Goal: Task Accomplishment & Management: Manage account settings

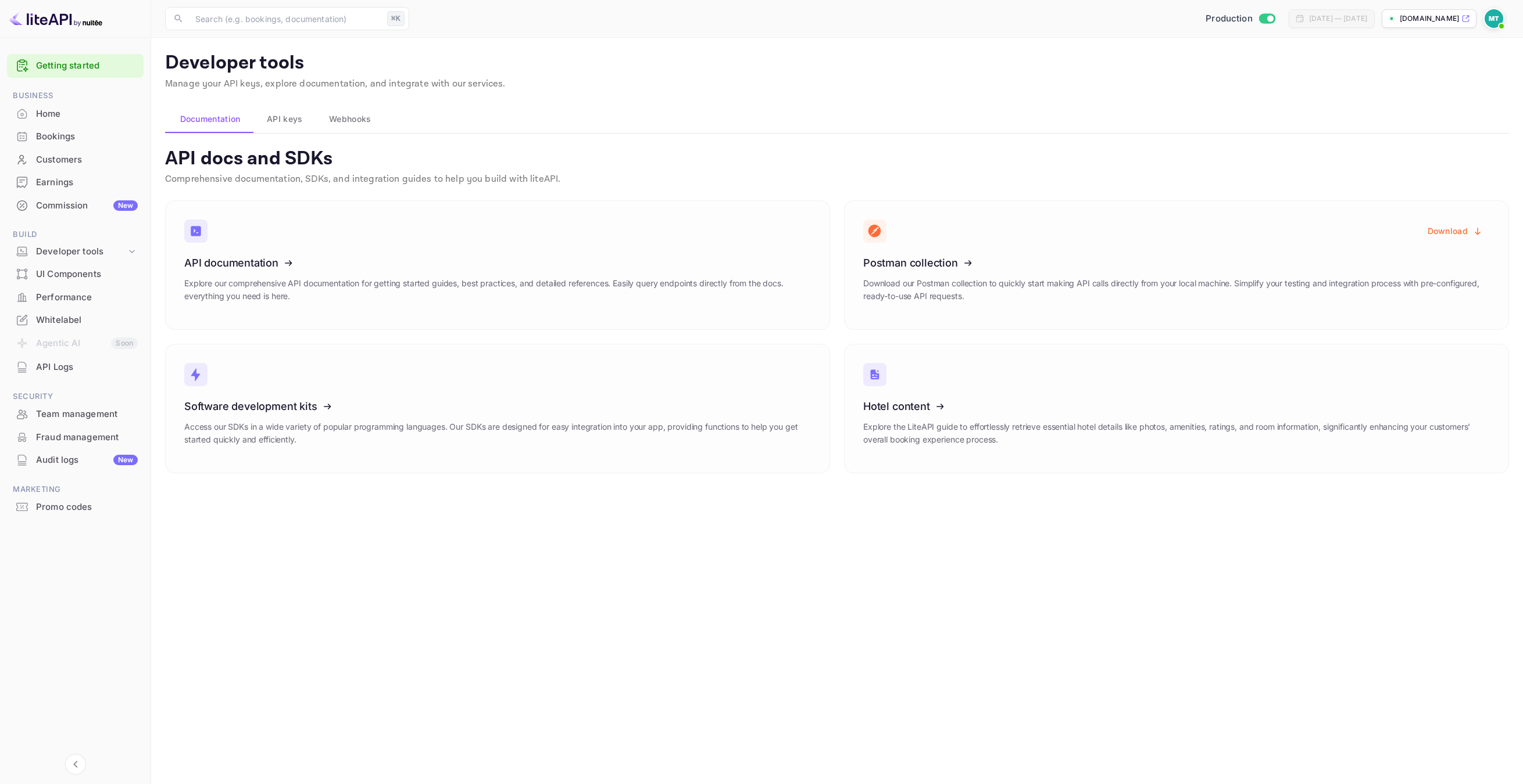
click at [47, 187] on div "Earnings" at bounding box center [86, 182] width 101 height 13
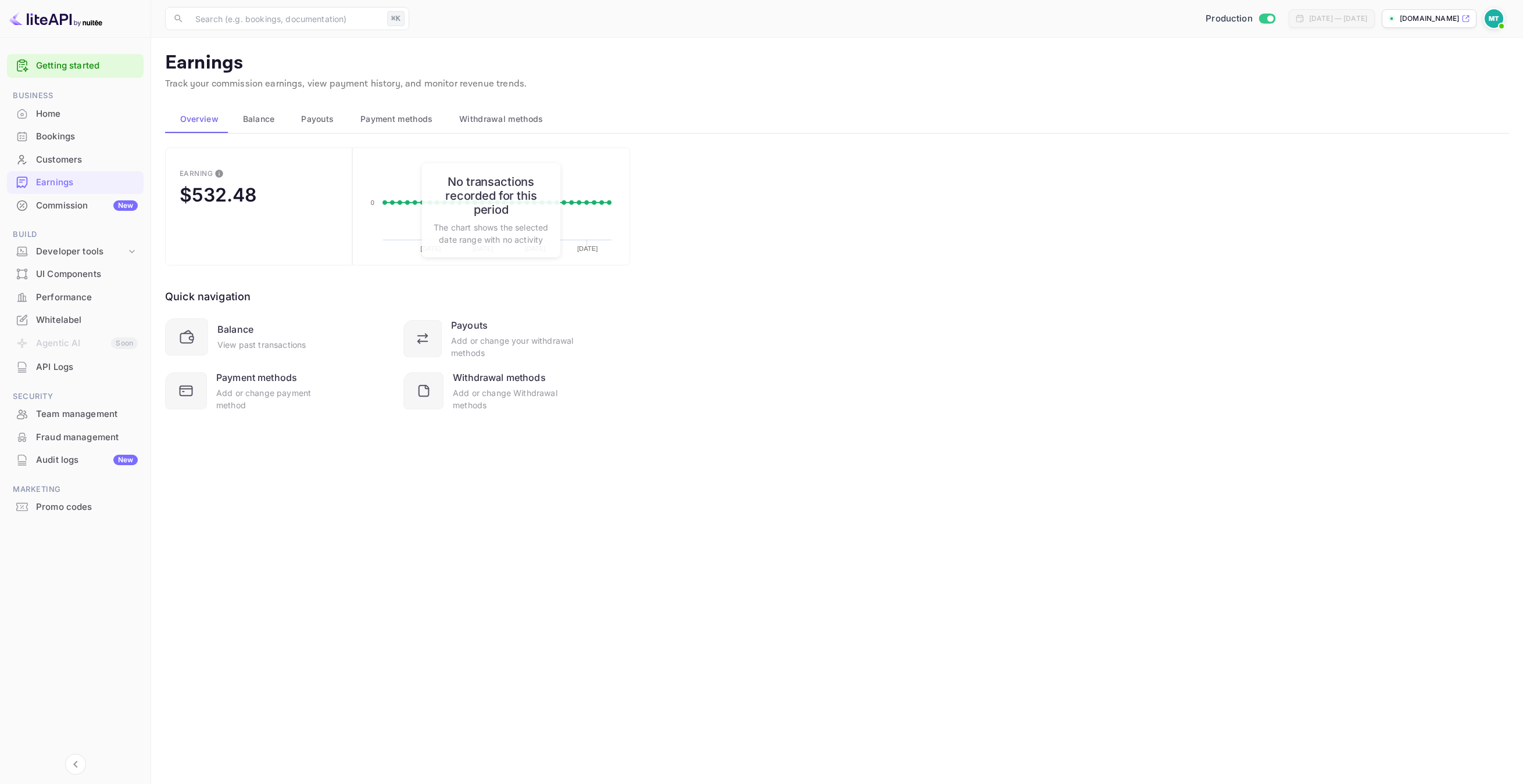
click at [721, 74] on p "Earnings" at bounding box center [836, 64] width 1344 height 23
click at [741, 58] on p "Earnings" at bounding box center [836, 64] width 1344 height 23
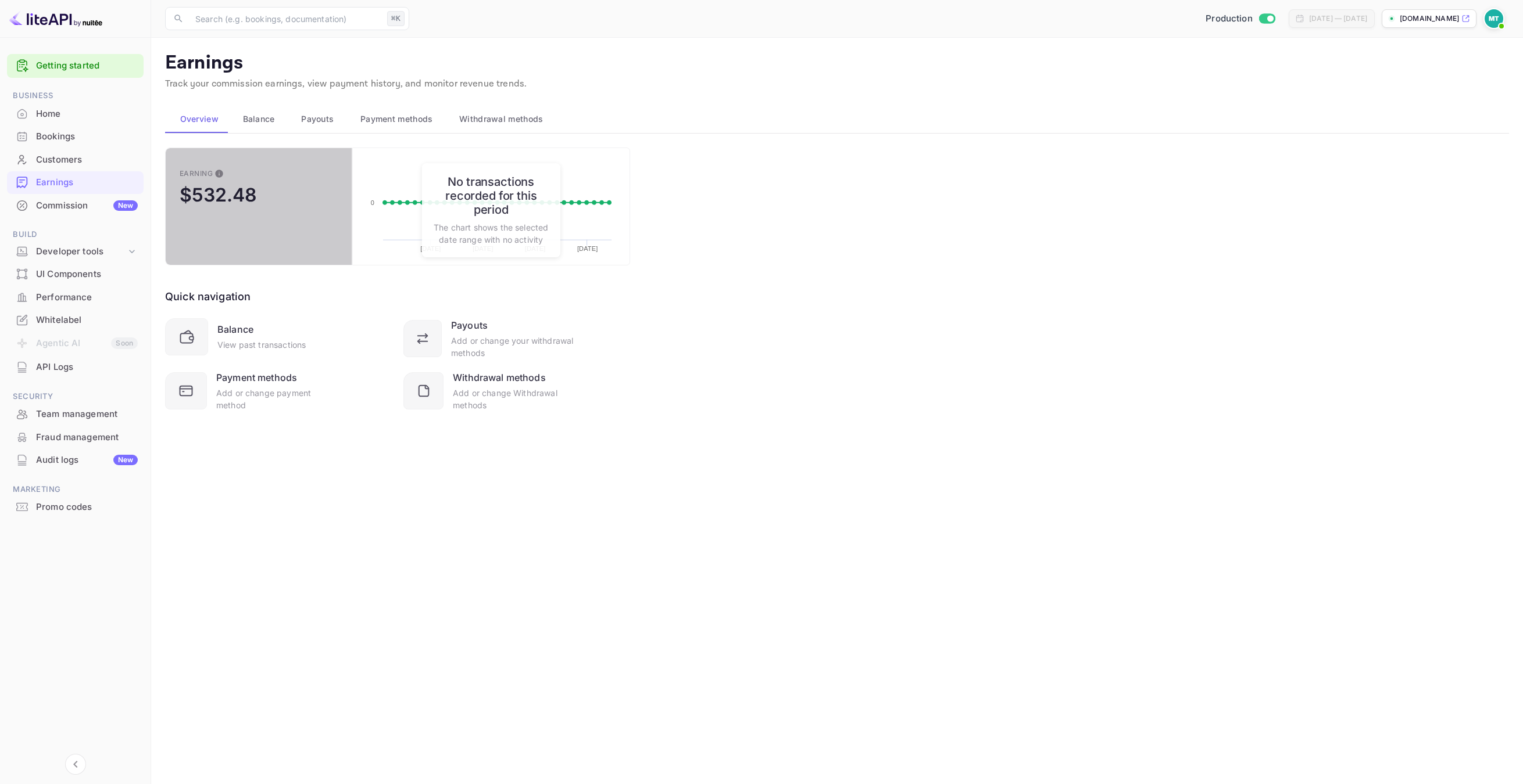
click at [212, 196] on div "$532.48" at bounding box center [217, 195] width 76 height 22
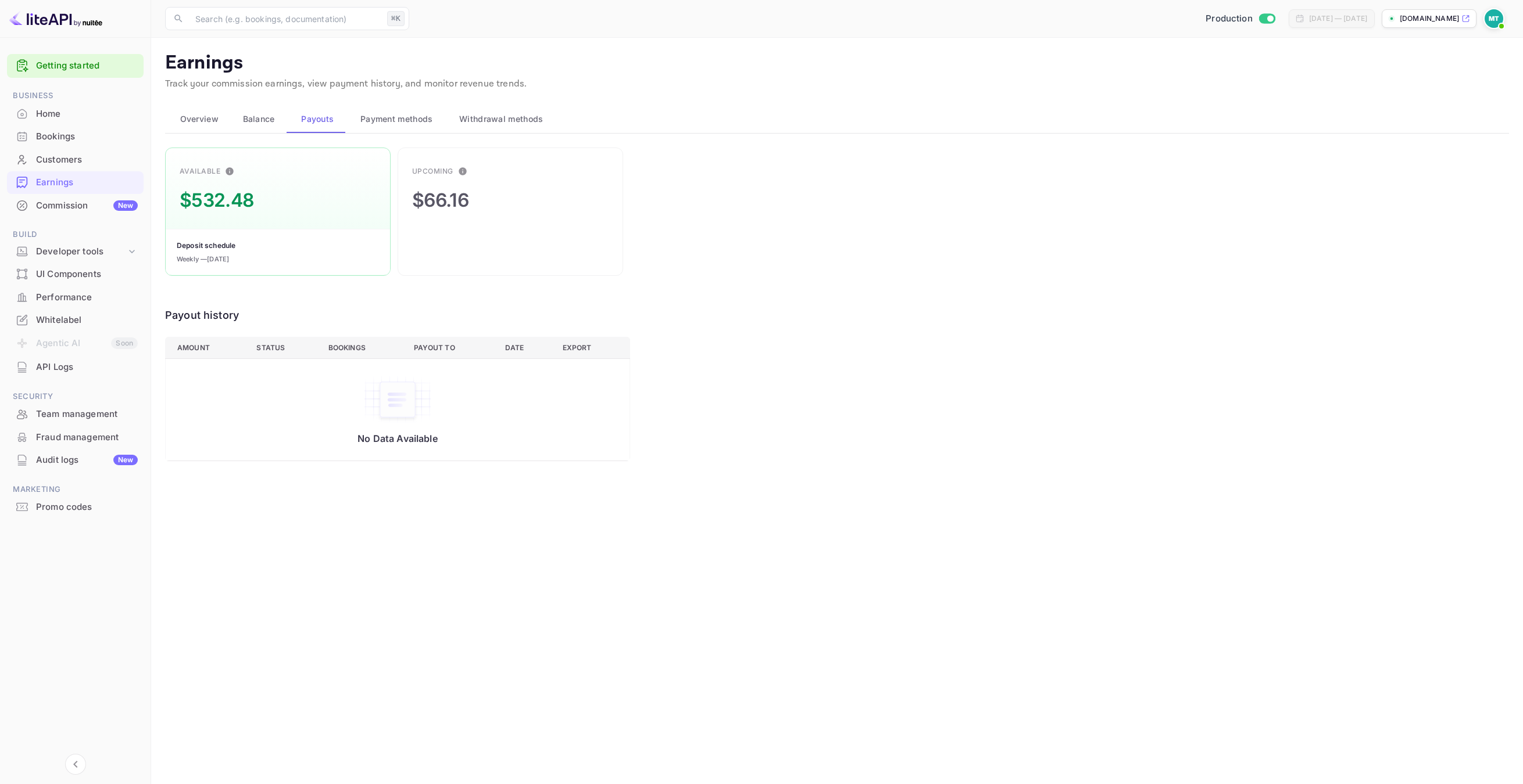
click at [184, 118] on span "Overview" at bounding box center [199, 119] width 39 height 14
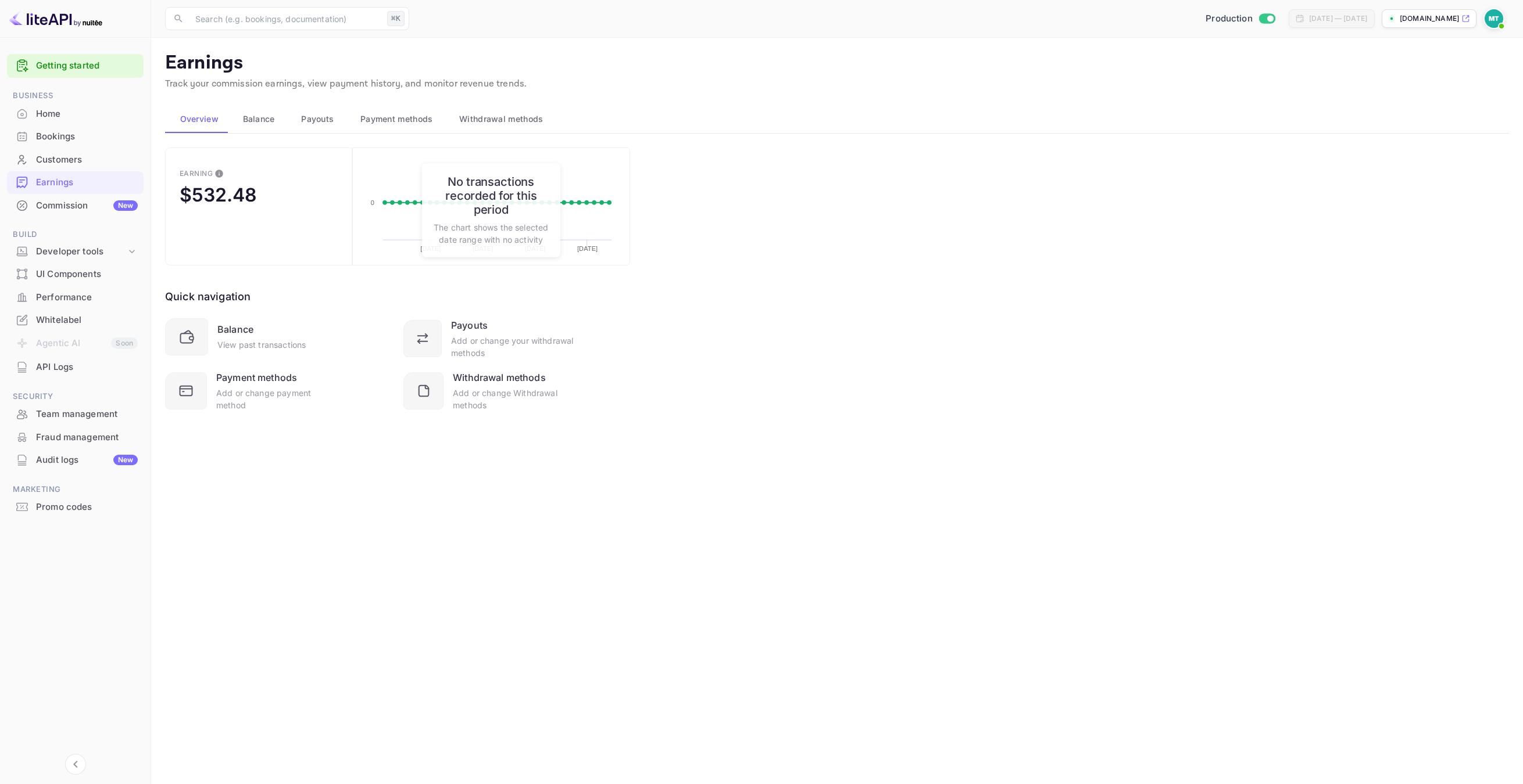
click at [371, 111] on button "Payment methods" at bounding box center [395, 118] width 99 height 28
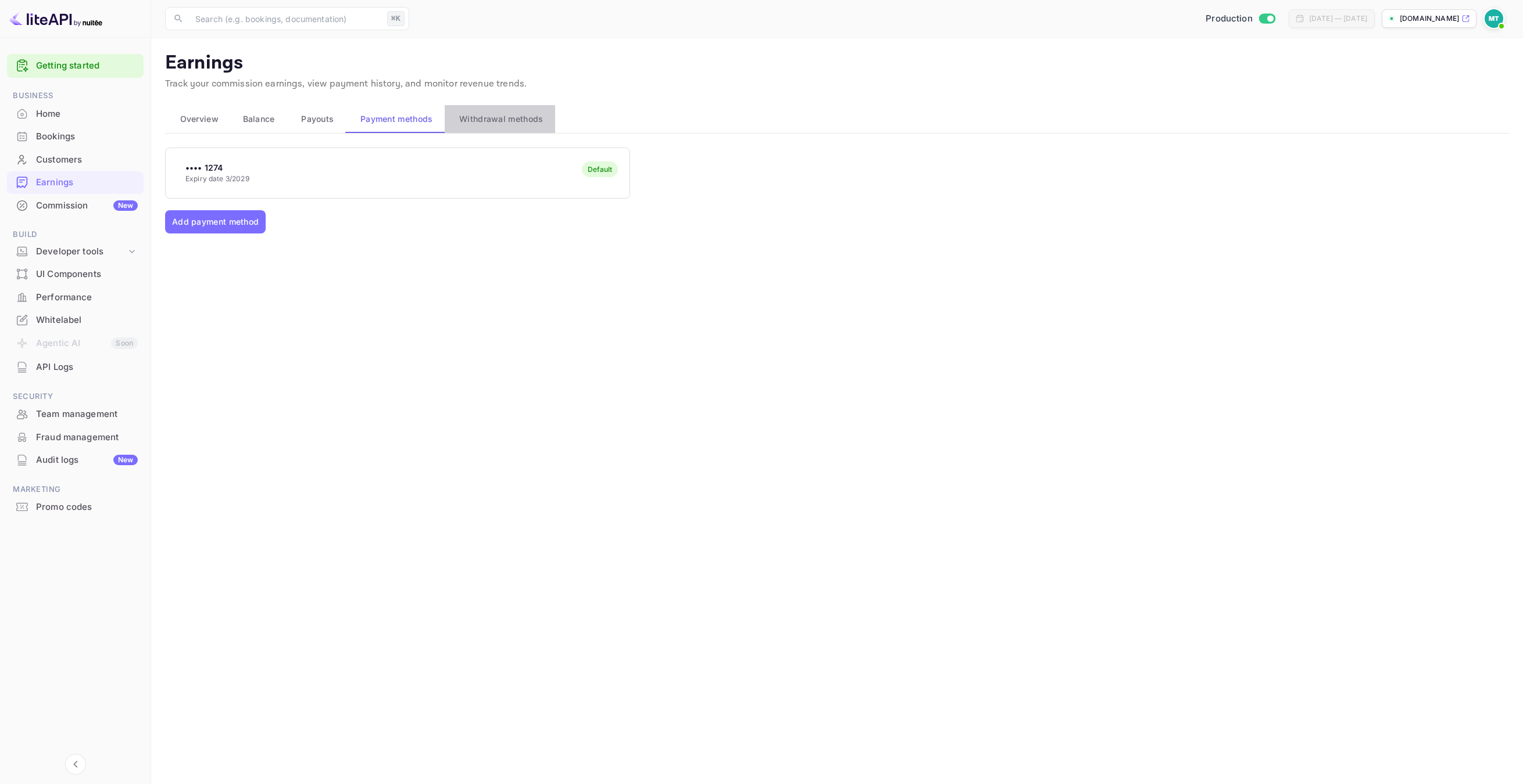
click at [510, 118] on span "Withdrawal methods" at bounding box center [501, 119] width 83 height 14
click at [476, 164] on div "Connect" at bounding box center [478, 167] width 29 height 11
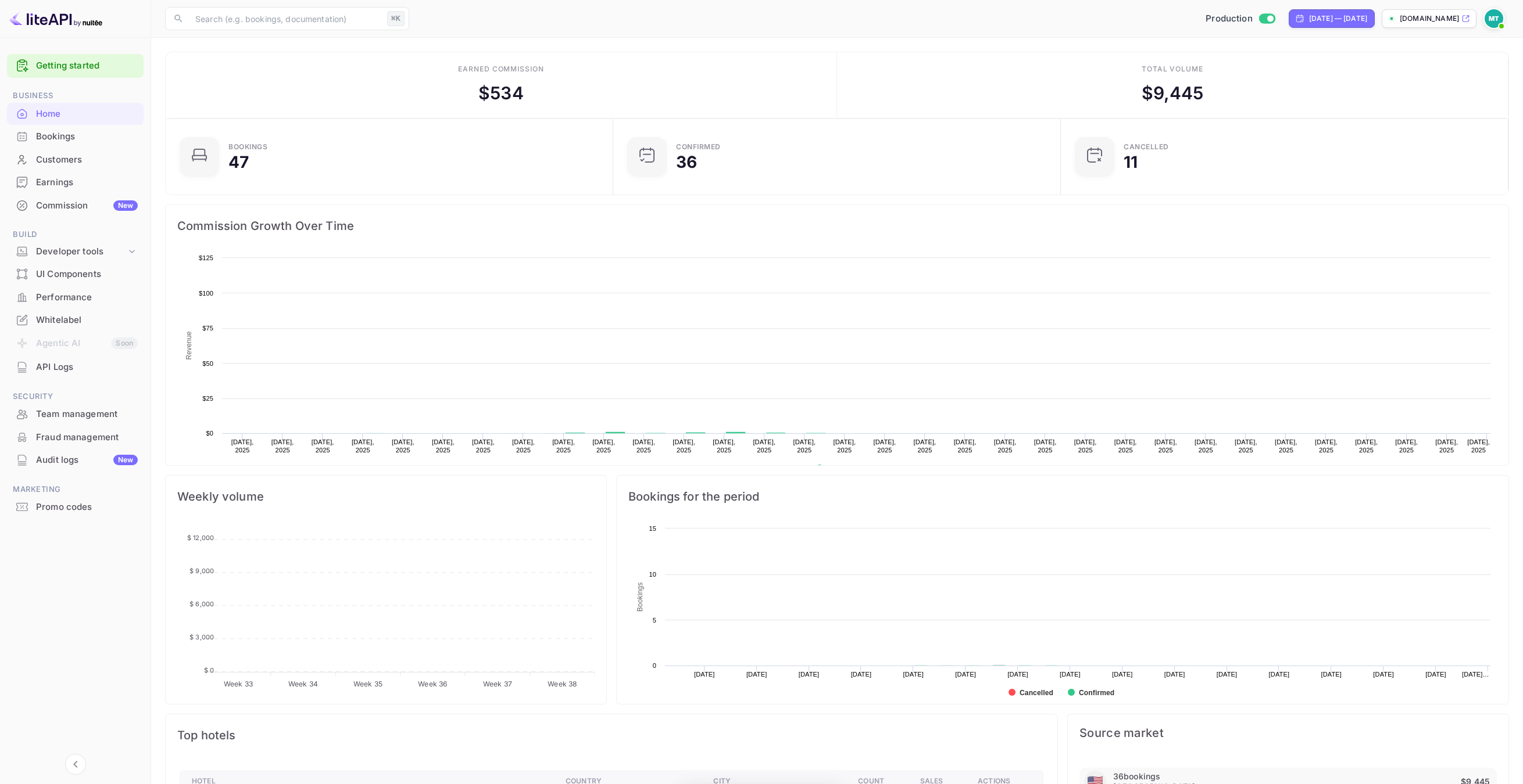
scroll to position [1, 1]
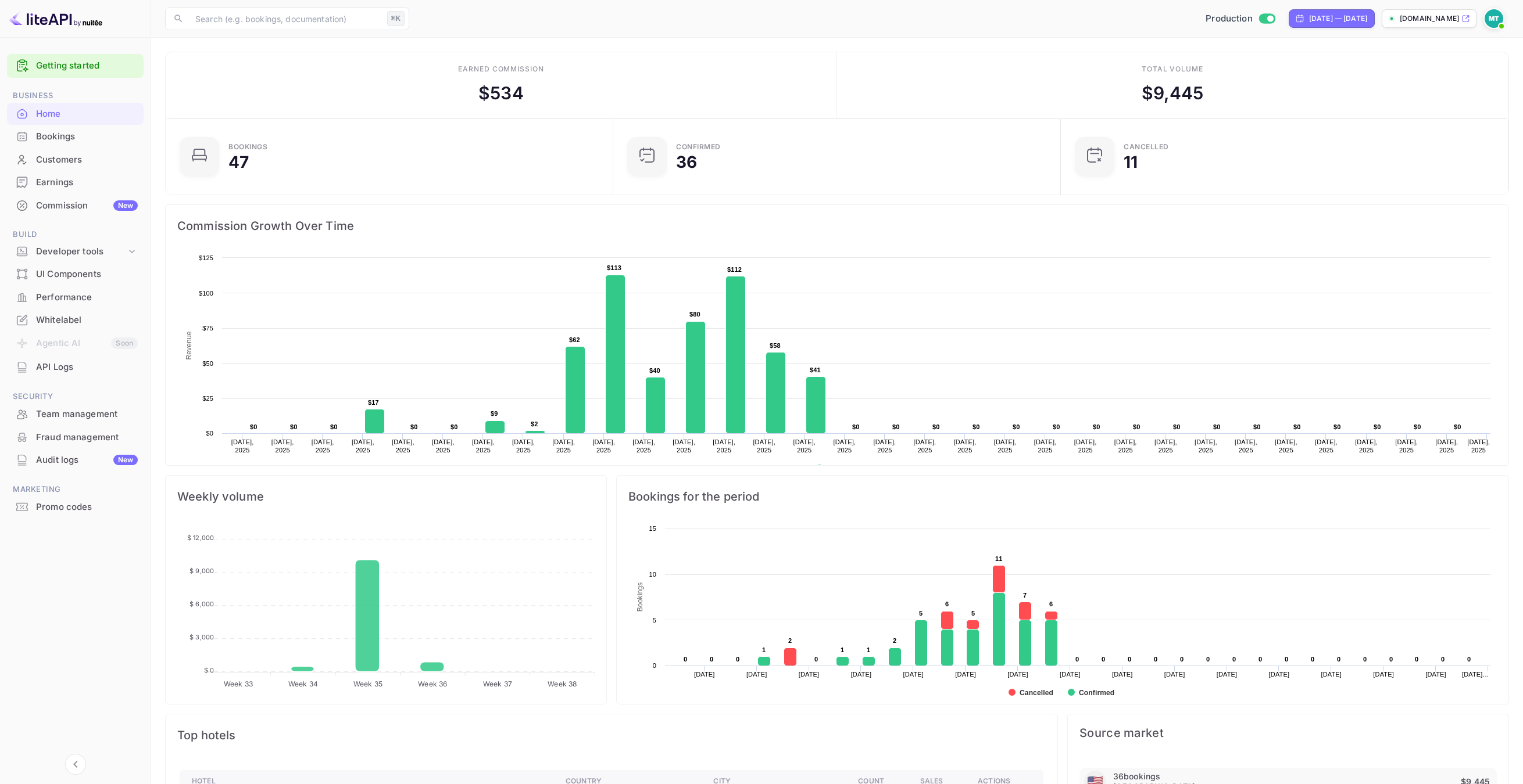
click at [63, 178] on div "Earnings" at bounding box center [86, 182] width 101 height 13
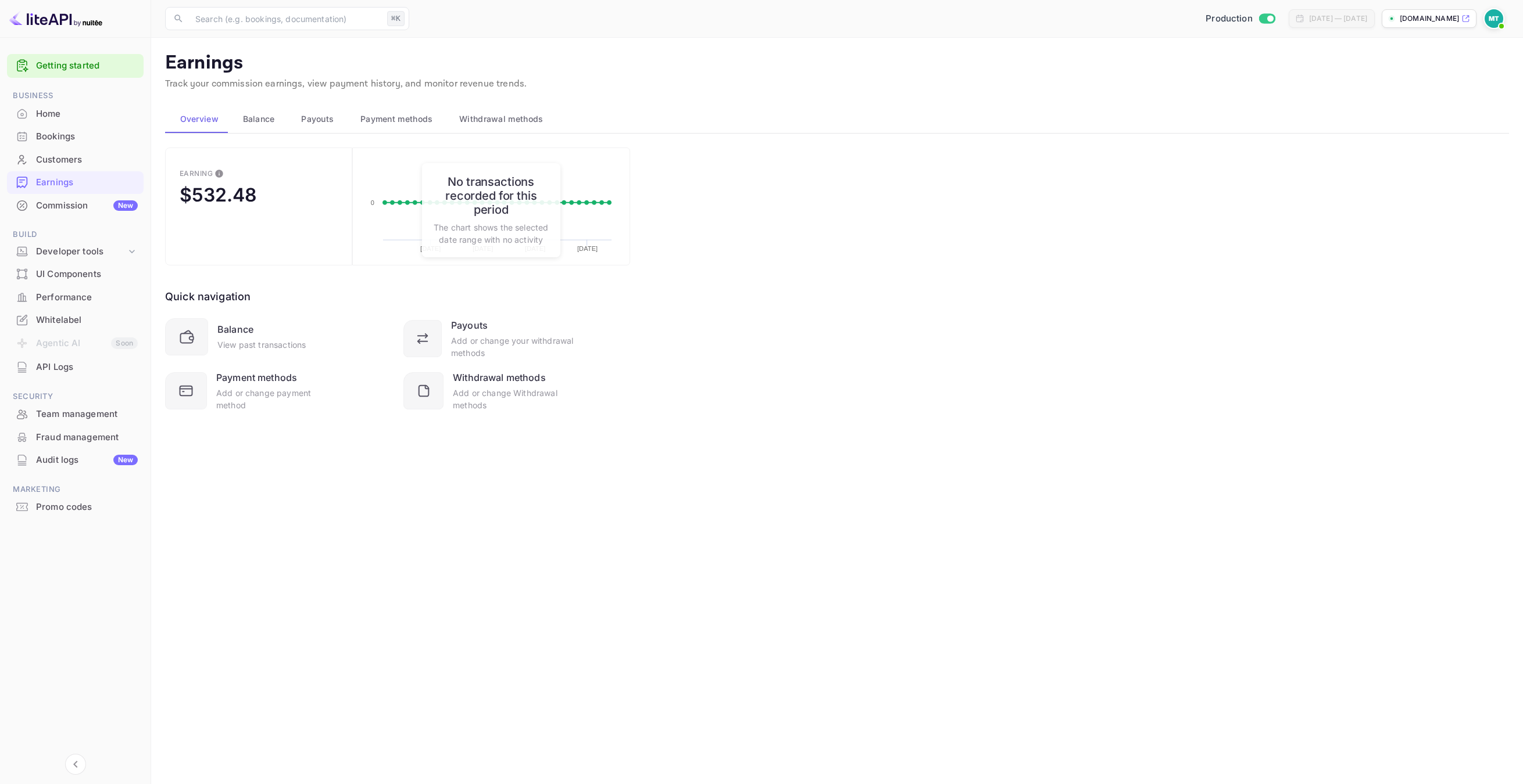
click at [523, 120] on span "Withdrawal methods" at bounding box center [501, 119] width 83 height 14
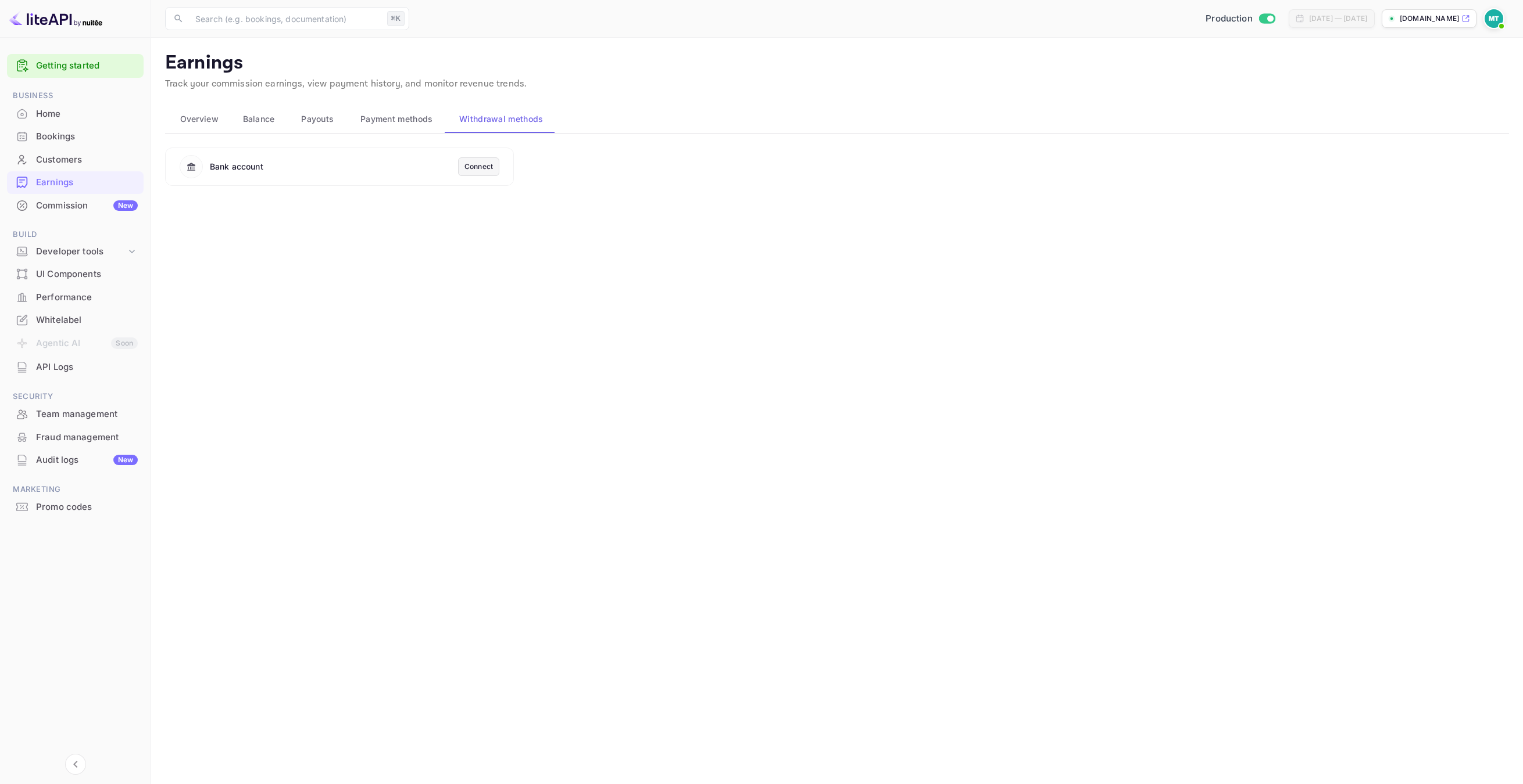
click at [433, 274] on main "Earnings Track your commission earnings, view payment history, and monitor reve…" at bounding box center [836, 411] width 1371 height 746
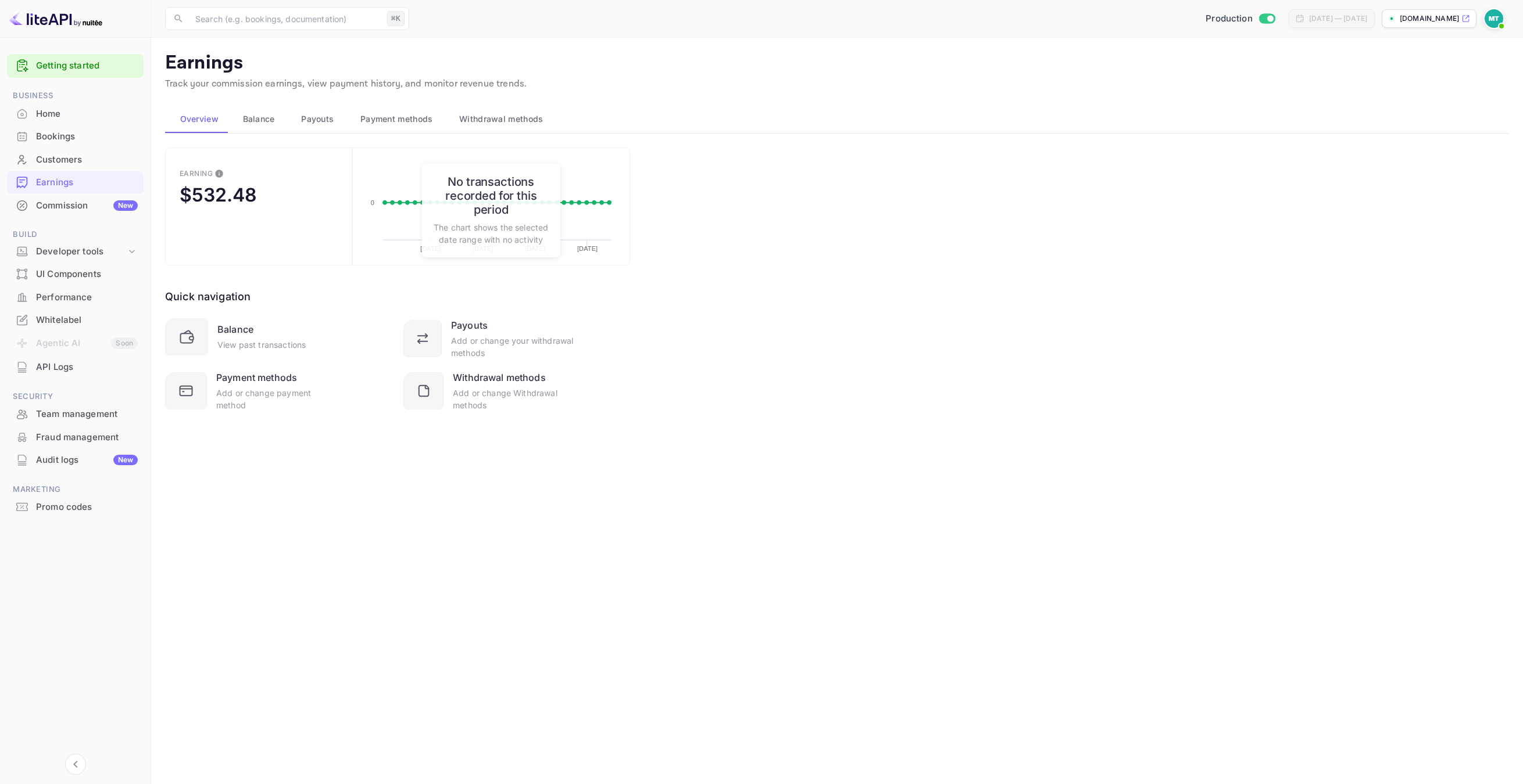
click at [494, 112] on span "Withdrawal methods" at bounding box center [501, 119] width 83 height 14
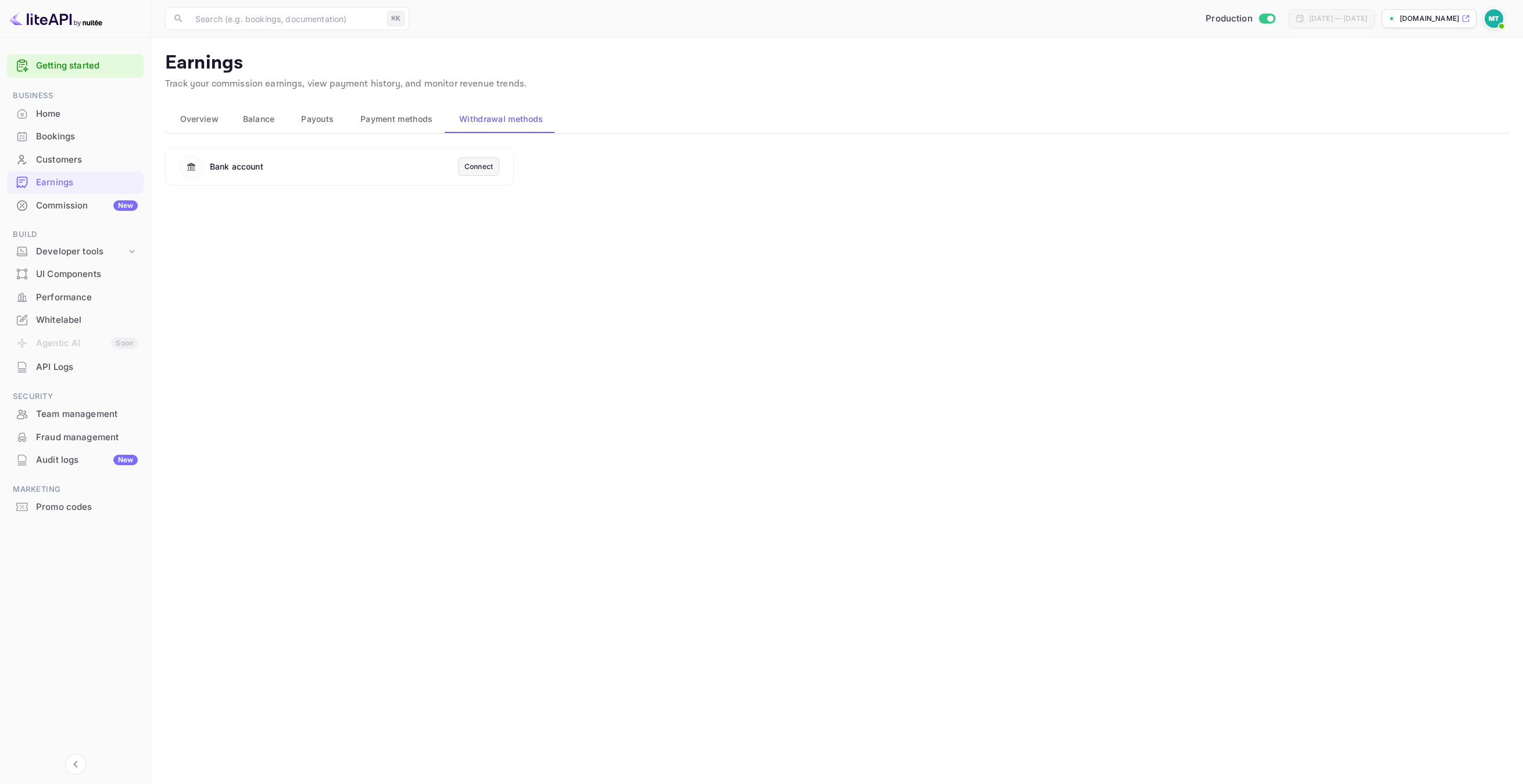
click at [481, 162] on div "Connect" at bounding box center [478, 167] width 29 height 11
